Goal: Find specific page/section: Find specific page/section

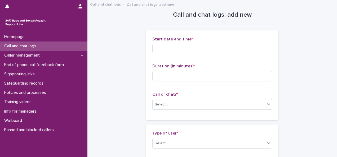
scroll to position [349, 0]
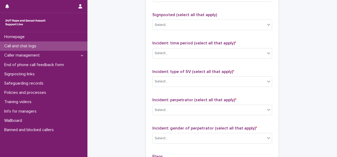
click at [47, 47] on div "Call and chat logs" at bounding box center [43, 46] width 87 height 9
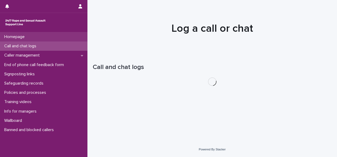
click at [33, 36] on div "Homepage" at bounding box center [43, 36] width 87 height 9
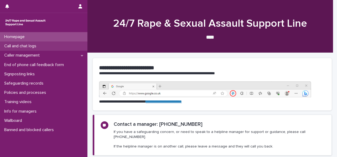
click at [24, 47] on p "Call and chat logs" at bounding box center [21, 46] width 38 height 5
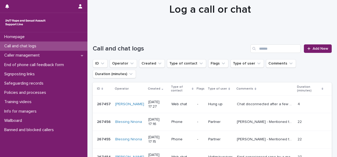
scroll to position [26, 0]
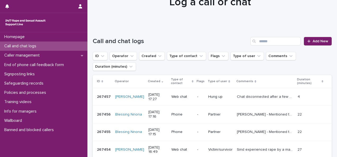
click at [110, 136] on div "267455 267455" at bounding box center [104, 132] width 14 height 9
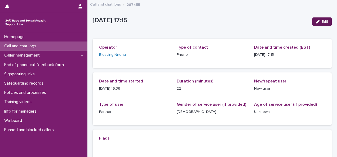
click at [315, 23] on icon "button" at bounding box center [317, 22] width 4 height 4
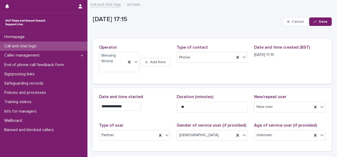
click at [291, 23] on span "Cancel" at bounding box center [297, 22] width 12 height 4
